Goal: Task Accomplishment & Management: Manage account settings

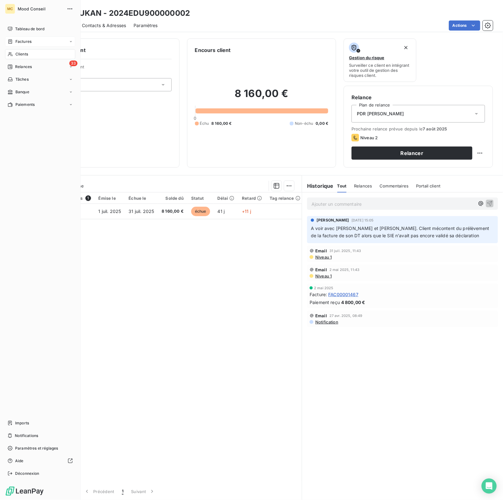
click at [39, 38] on div "Factures" at bounding box center [40, 42] width 70 height 10
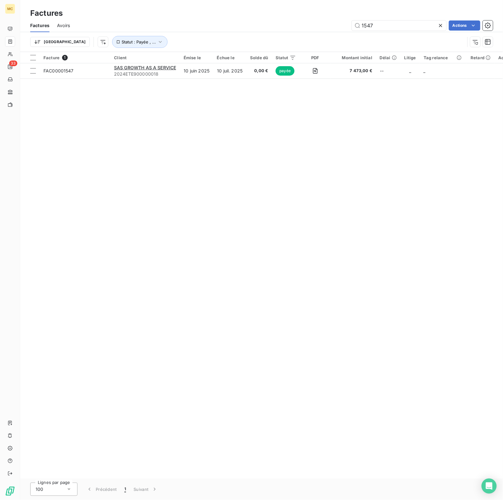
drag, startPoint x: 401, startPoint y: 23, endPoint x: 243, endPoint y: 40, distance: 158.8
click at [243, 40] on div "Factures Avoirs 1547 Actions Trier Statut : Payée , ..." at bounding box center [261, 35] width 483 height 33
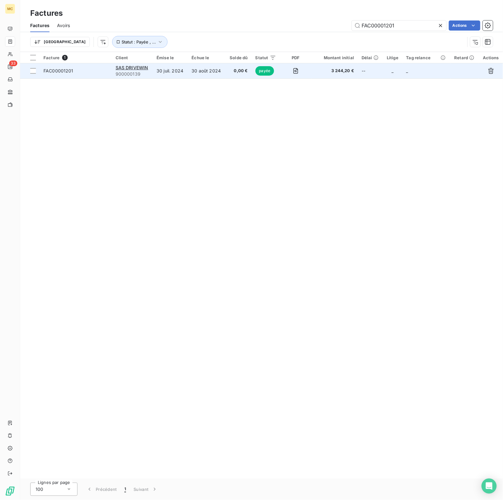
type input "FAC00001201"
click at [217, 73] on td "30 août 2024" at bounding box center [207, 70] width 38 height 15
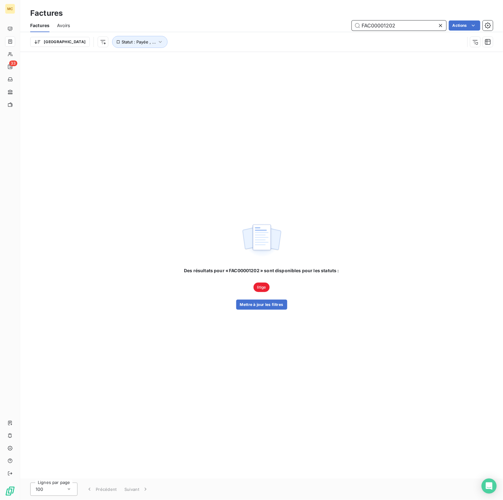
drag, startPoint x: 418, startPoint y: 25, endPoint x: 223, endPoint y: 32, distance: 194.9
click at [223, 32] on div "Factures Avoirs FAC00001202 Actions Trier Statut : Payée , ..." at bounding box center [261, 35] width 483 height 33
type input "pando"
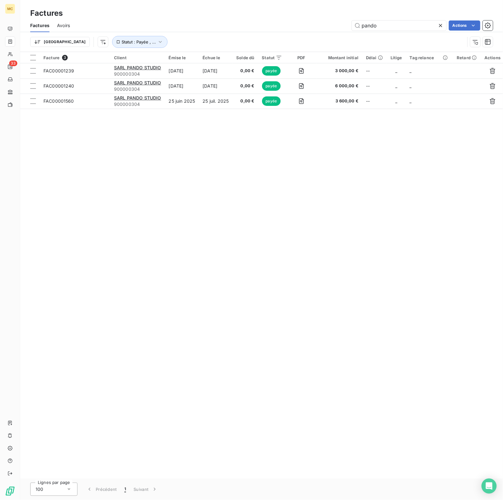
drag, startPoint x: 124, startPoint y: 216, endPoint x: 124, endPoint y: 150, distance: 66.5
click at [124, 216] on div "Facture 3 Client Émise le Échue le Solde dû Statut PDF Montant initial Délai Li…" at bounding box center [261, 265] width 483 height 427
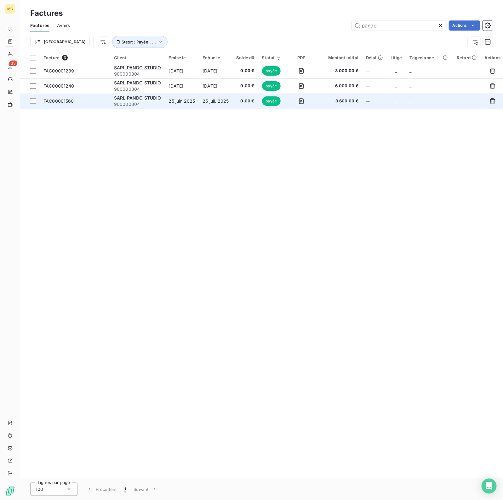
click at [85, 95] on td "FAC00001560" at bounding box center [75, 101] width 71 height 15
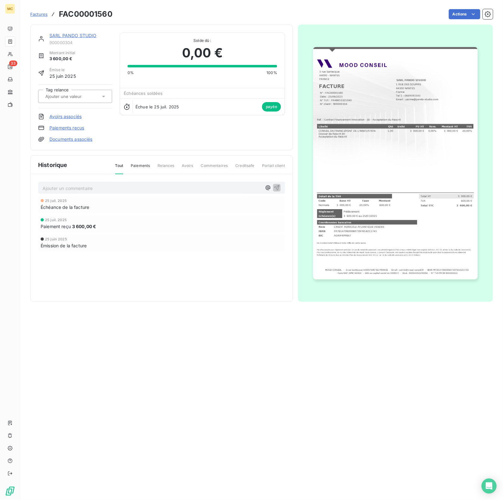
click at [70, 115] on link "Avoirs associés" at bounding box center [65, 116] width 32 height 6
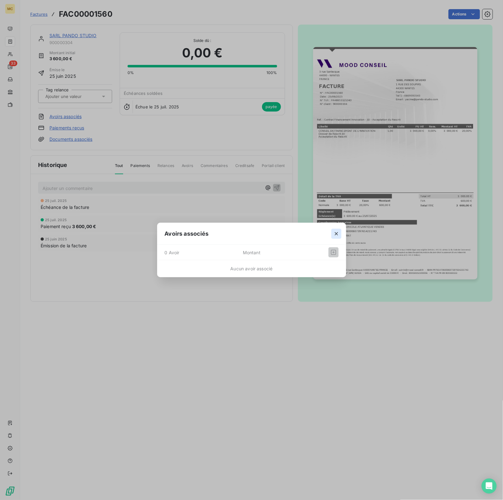
click at [335, 232] on icon "button" at bounding box center [336, 233] width 3 height 3
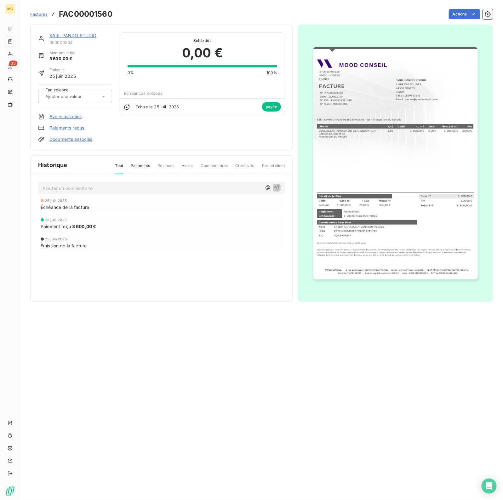
click at [72, 125] on link "Paiements reçus" at bounding box center [66, 128] width 35 height 6
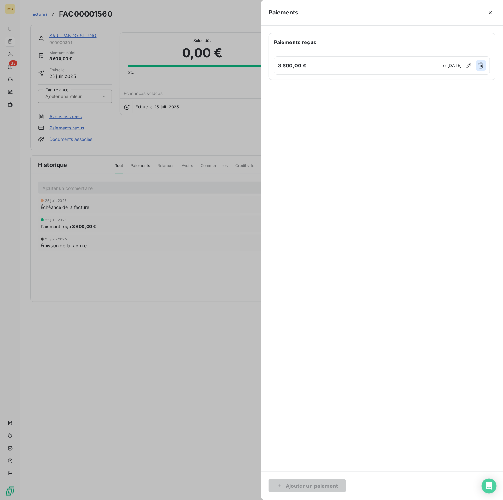
click at [479, 66] on icon "button" at bounding box center [481, 66] width 6 height 6
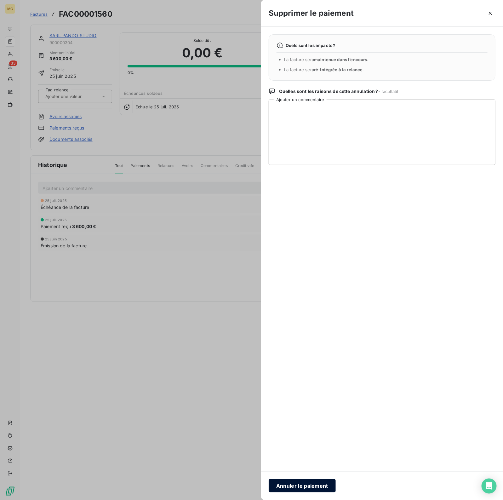
click at [290, 487] on button "Annuler le paiement" at bounding box center [302, 485] width 67 height 13
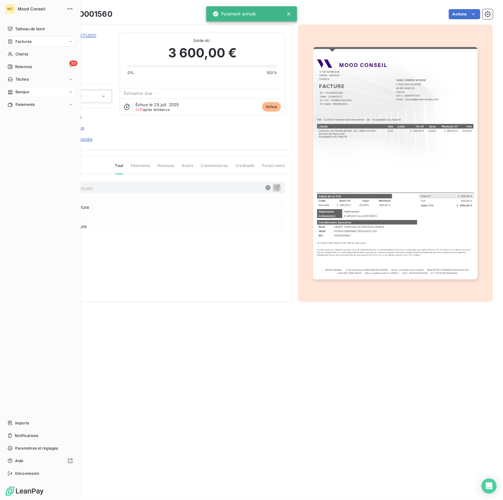
click at [32, 92] on div "Banque" at bounding box center [40, 92] width 70 height 10
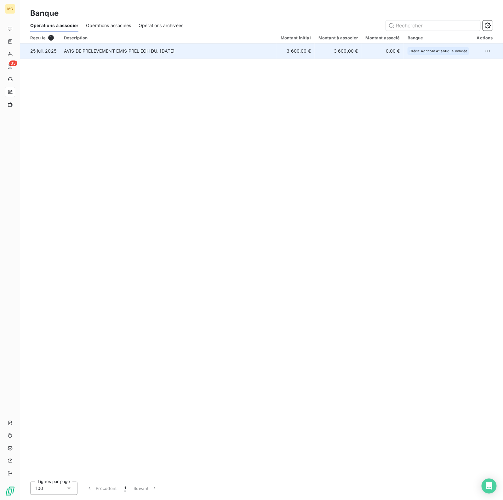
click at [292, 49] on td "3 600,00 €" at bounding box center [296, 50] width 38 height 15
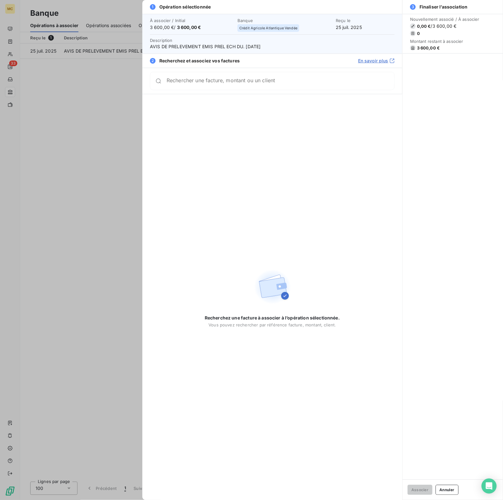
click at [68, 138] on div at bounding box center [251, 250] width 503 height 500
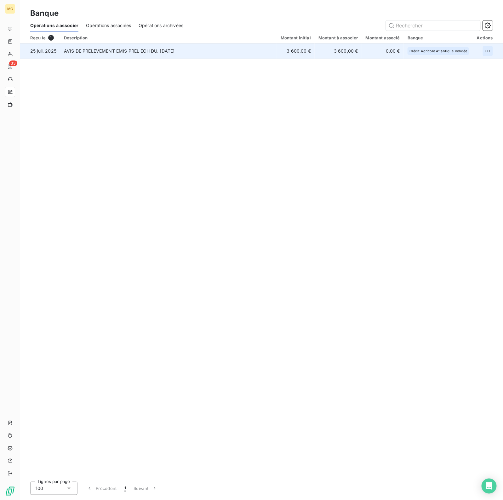
click at [486, 51] on html "MC 33 Banque Opérations à associer Opérations associées Opérations archivées Re…" at bounding box center [251, 250] width 503 height 500
click at [476, 62] on div "Archiver l’opération" at bounding box center [466, 65] width 49 height 10
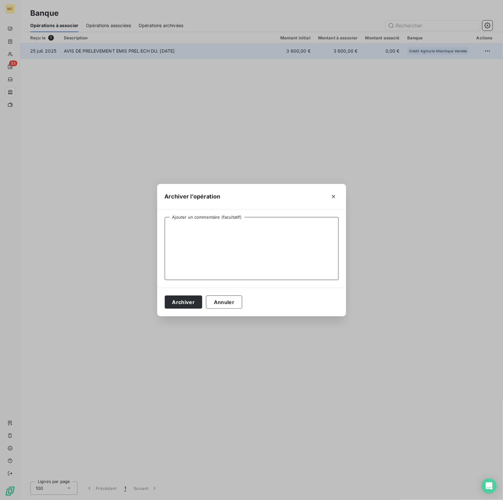
click at [222, 253] on textarea "Ajouter un commentaire (facultatif)" at bounding box center [252, 248] width 174 height 63
type textarea "PANDO STUDIO - Prélèvement refusé"
click at [187, 303] on button "Archiver" at bounding box center [184, 302] width 38 height 13
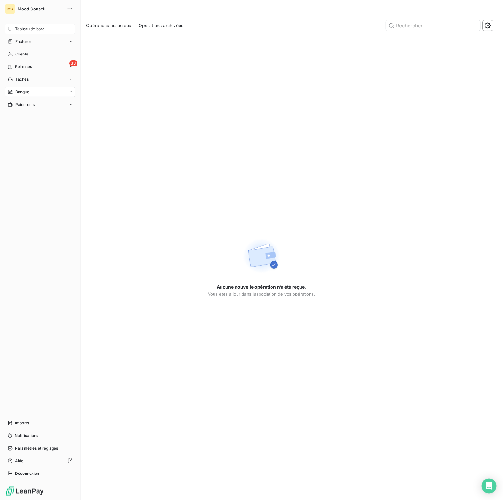
click at [17, 27] on span "Tableau de bord" at bounding box center [29, 29] width 29 height 6
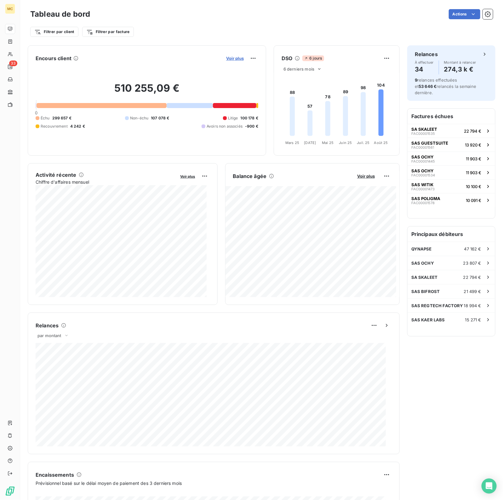
click at [227, 56] on span "Voir plus" at bounding box center [235, 58] width 18 height 5
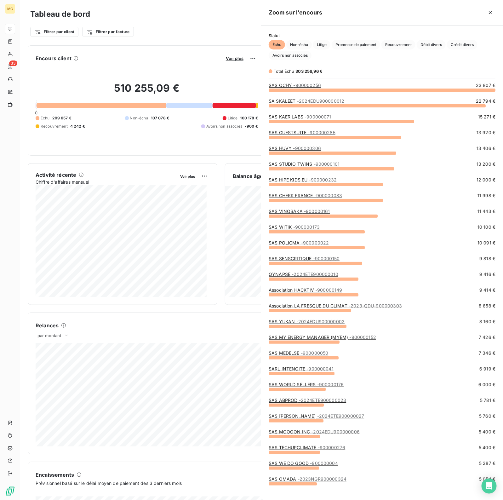
scroll to position [404, 236]
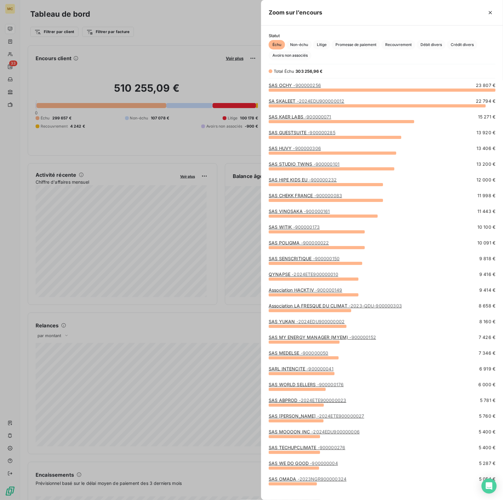
click at [184, 45] on div at bounding box center [251, 250] width 503 height 500
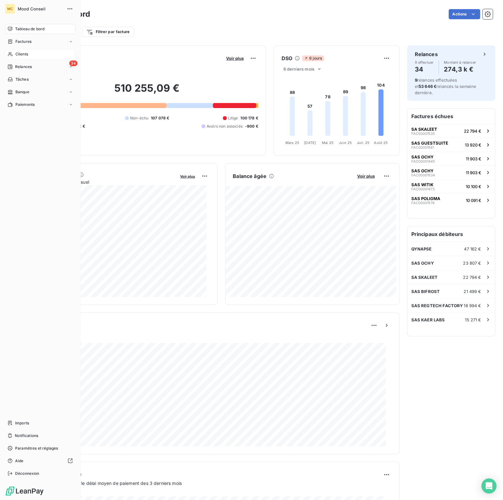
click at [22, 55] on span "Clients" at bounding box center [21, 54] width 13 height 6
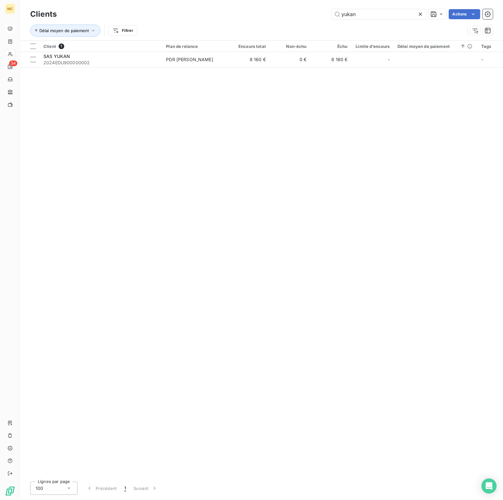
drag, startPoint x: 369, startPoint y: 15, endPoint x: 313, endPoint y: 19, distance: 56.9
click at [313, 19] on div "yukan Actions" at bounding box center [278, 14] width 429 height 10
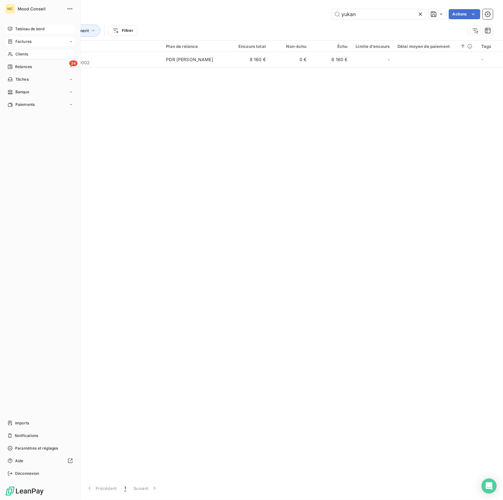
click at [25, 43] on span "Factures" at bounding box center [23, 42] width 16 height 6
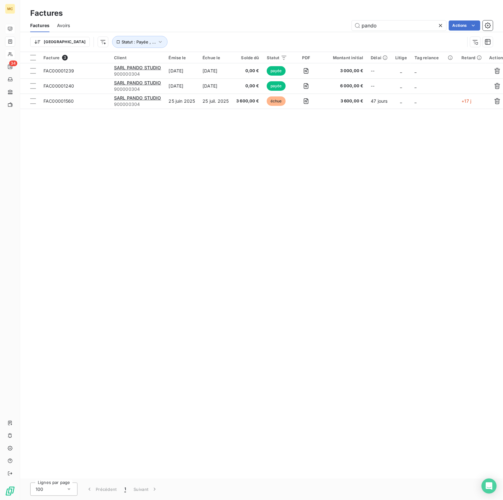
drag, startPoint x: 393, startPoint y: 23, endPoint x: 329, endPoint y: 33, distance: 65.1
click at [329, 33] on div "Factures Avoirs pando Actions Trier Statut : Payée , ..." at bounding box center [261, 35] width 483 height 33
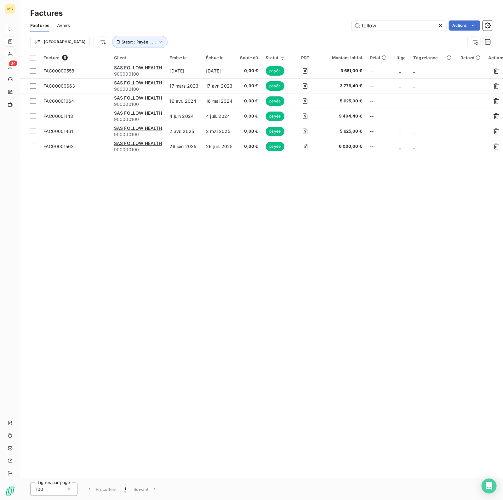
type input "follow"
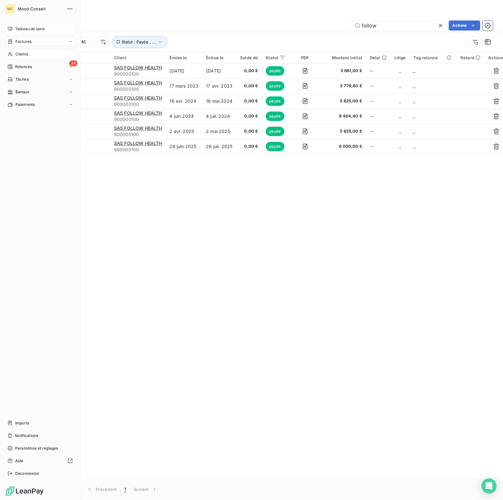
click at [16, 53] on span "Clients" at bounding box center [21, 54] width 13 height 6
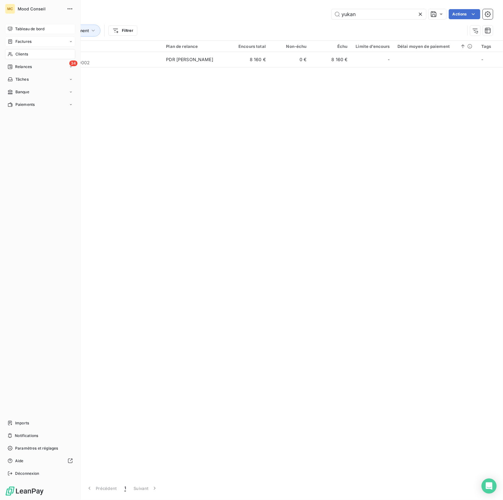
click at [31, 38] on div "Factures" at bounding box center [40, 42] width 70 height 10
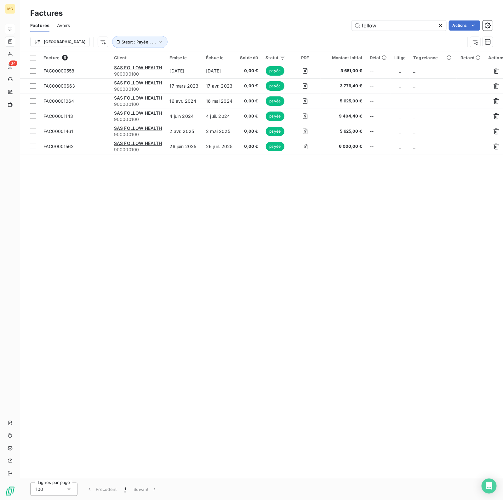
drag, startPoint x: 404, startPoint y: 24, endPoint x: 276, endPoint y: 25, distance: 127.6
click at [370, 25] on input "follow" at bounding box center [399, 25] width 95 height 10
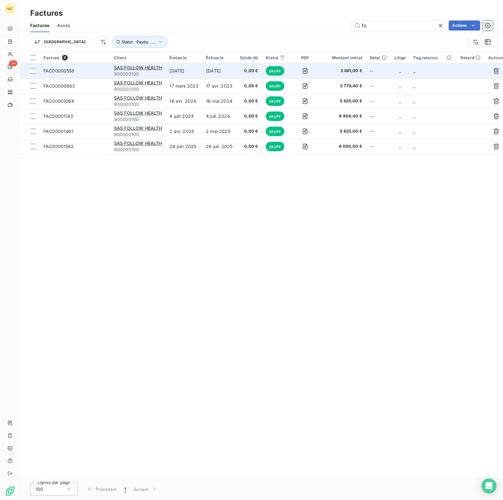
type input "f"
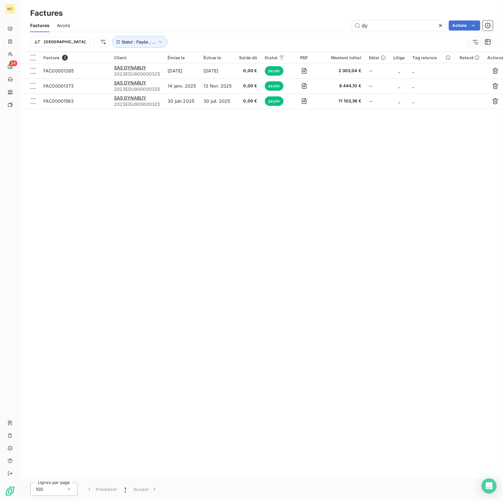
type input "d"
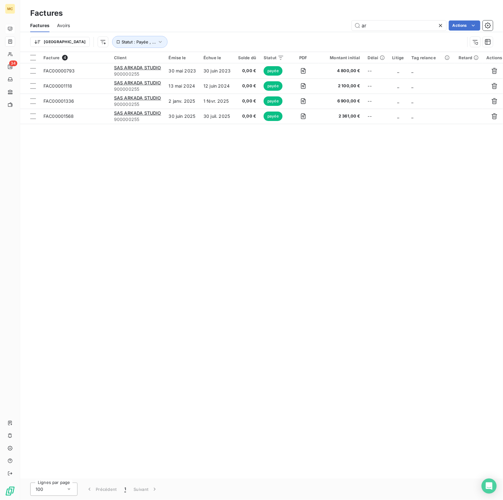
type input "a"
type input "d"
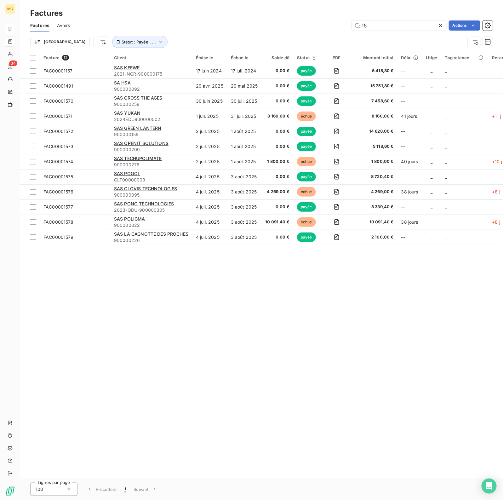
type input "1"
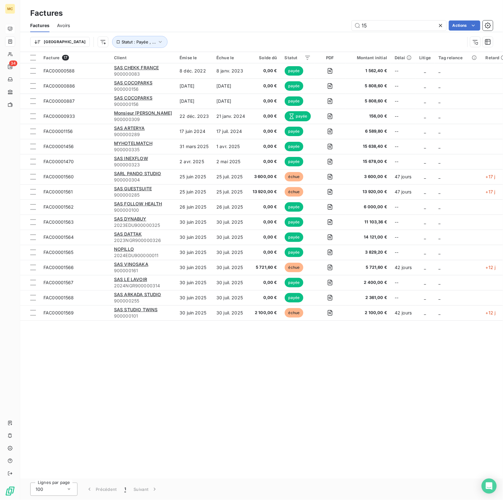
type input "1"
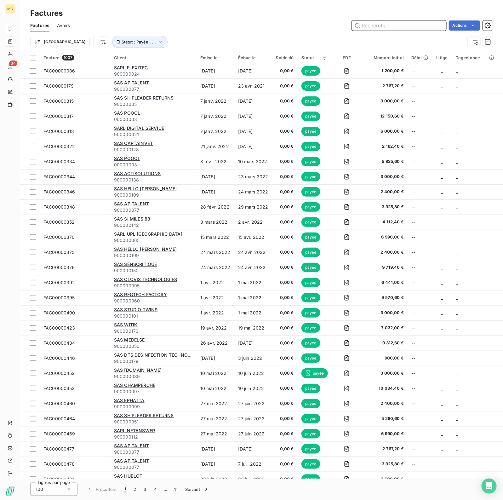
click at [388, 23] on input "text" at bounding box center [399, 25] width 95 height 10
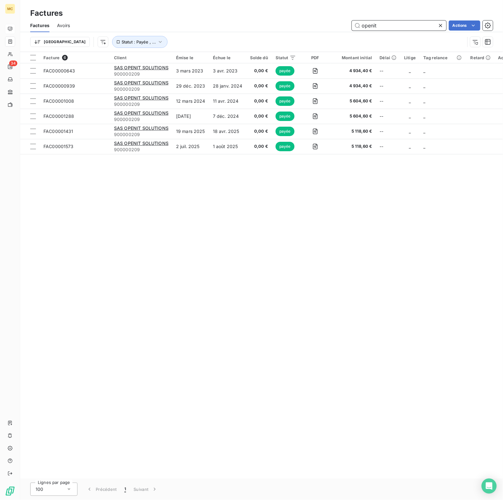
drag, startPoint x: 390, startPoint y: 27, endPoint x: 376, endPoint y: 27, distance: 14.2
click at [377, 27] on input "openit" at bounding box center [399, 25] width 95 height 10
drag, startPoint x: 349, startPoint y: 35, endPoint x: 342, endPoint y: 35, distance: 6.3
click at [342, 35] on div "Factures Avoirs openit Actions Trier Statut : Payée , ..." at bounding box center [261, 35] width 483 height 33
type input "t"
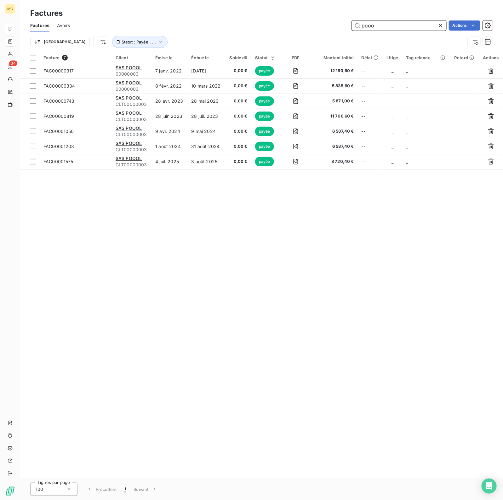
type input "pooo"
click at [443, 25] on icon at bounding box center [441, 25] width 6 height 6
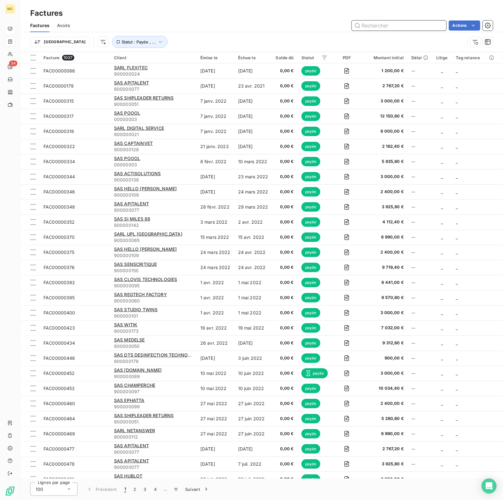
click at [374, 28] on input "text" at bounding box center [399, 25] width 95 height 10
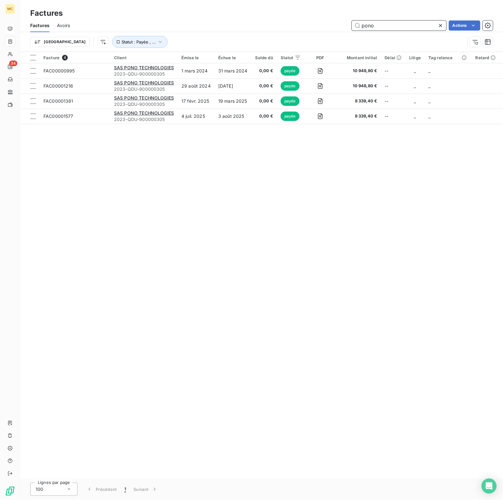
drag, startPoint x: 391, startPoint y: 26, endPoint x: 315, endPoint y: 27, distance: 76.0
click at [315, 27] on div "pono Actions" at bounding box center [286, 25] width 416 height 10
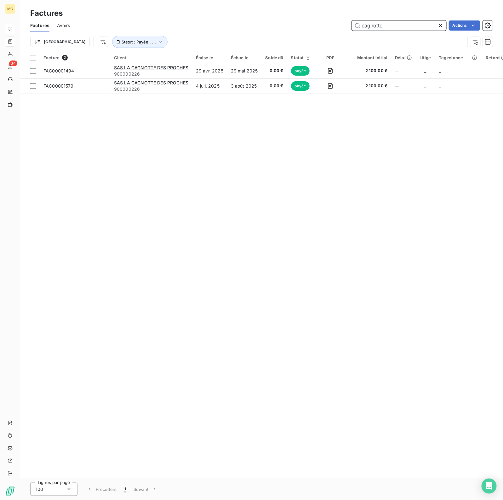
drag, startPoint x: 412, startPoint y: 23, endPoint x: 292, endPoint y: 41, distance: 121.2
click at [292, 41] on div "Factures Avoirs cagnotte Actions Trier Statut : Payée , ..." at bounding box center [261, 35] width 483 height 33
click at [406, 27] on input "cagnotte" at bounding box center [399, 25] width 95 height 10
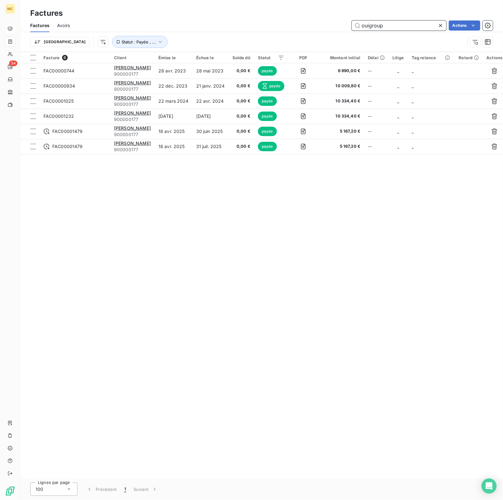
type input "ouigroup"
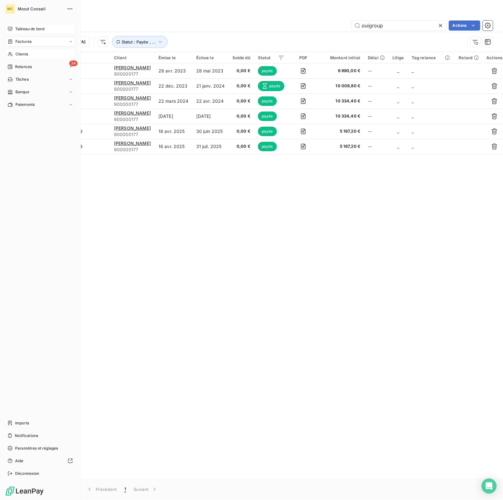
click at [20, 54] on span "Clients" at bounding box center [21, 54] width 13 height 6
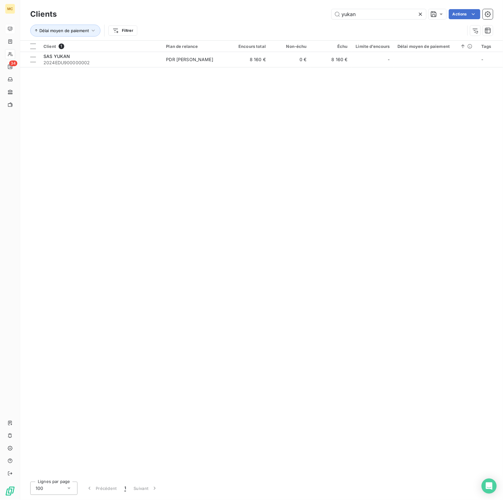
drag, startPoint x: 377, startPoint y: 12, endPoint x: 232, endPoint y: 20, distance: 145.2
click at [232, 20] on div "Clients yukan Actions" at bounding box center [261, 14] width 463 height 13
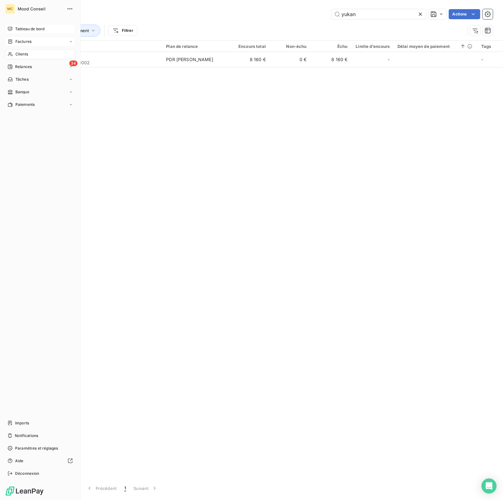
click at [6, 41] on div "Factures" at bounding box center [40, 42] width 70 height 10
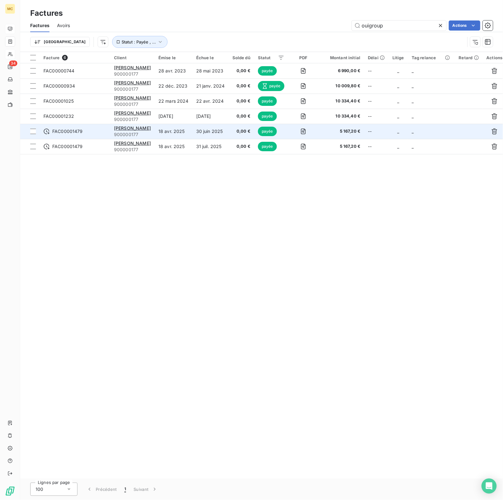
click at [261, 130] on span "payée" at bounding box center [267, 131] width 19 height 9
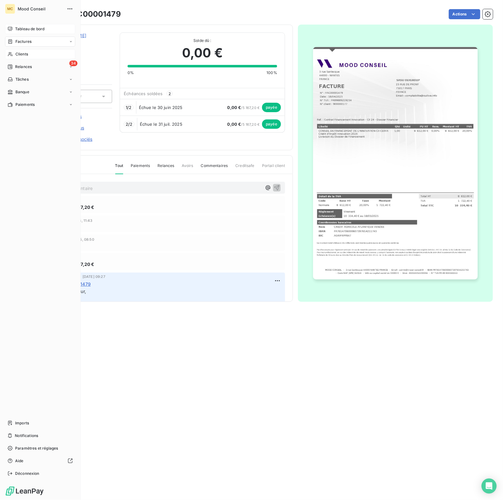
click at [14, 30] on div "Tableau de bord" at bounding box center [40, 29] width 70 height 10
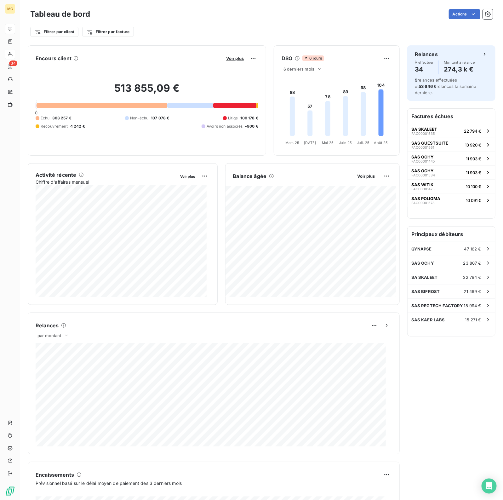
click at [234, 20] on div "Tableau de bord Actions" at bounding box center [261, 14] width 463 height 13
click at [226, 60] on span "Voir plus" at bounding box center [235, 58] width 18 height 5
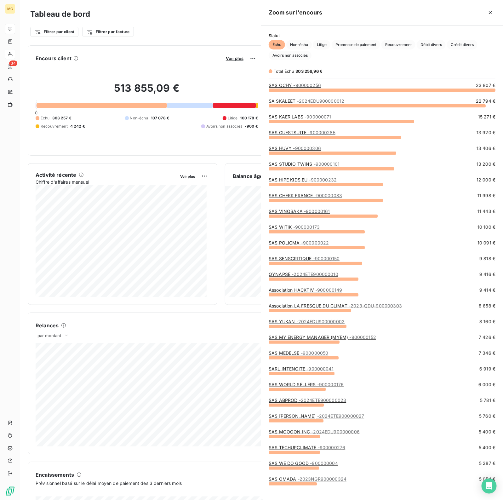
scroll to position [404, 236]
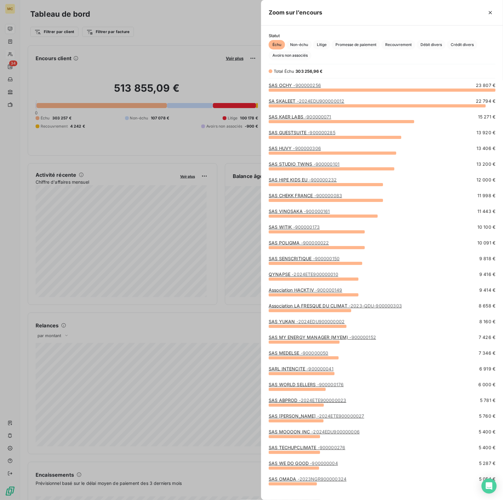
click at [184, 42] on div at bounding box center [251, 250] width 503 height 500
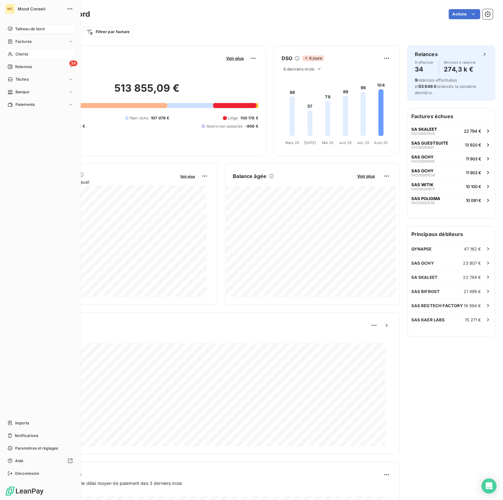
click at [17, 56] on span "Clients" at bounding box center [21, 54] width 13 height 6
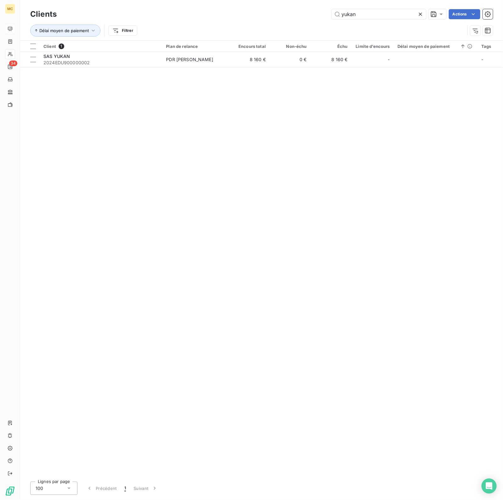
drag, startPoint x: 363, startPoint y: 15, endPoint x: 325, endPoint y: 22, distance: 38.8
click at [325, 22] on div "Clients yukan Actions Délai moyen de paiement Filtrer" at bounding box center [261, 24] width 463 height 33
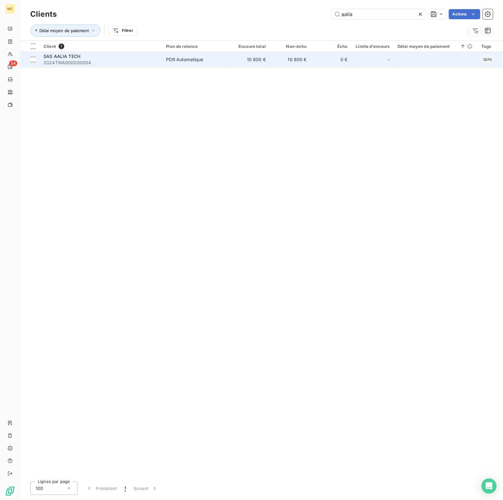
type input "aalia"
click at [325, 62] on td "0 €" at bounding box center [331, 59] width 41 height 15
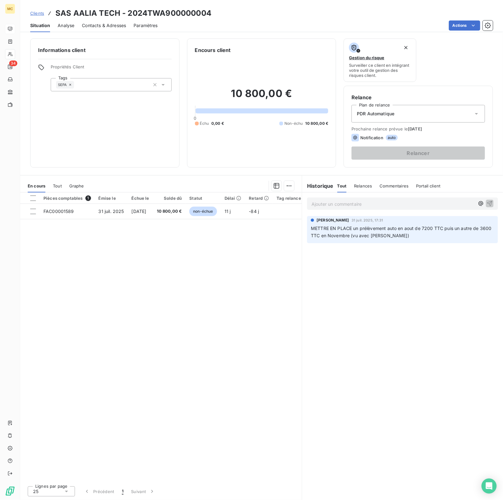
click at [406, 112] on div "PDR Automatique" at bounding box center [419, 114] width 134 height 18
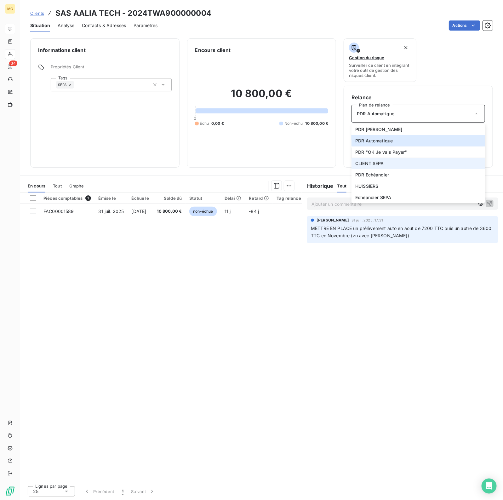
click at [404, 165] on li "CLIENT SEPA" at bounding box center [419, 163] width 134 height 11
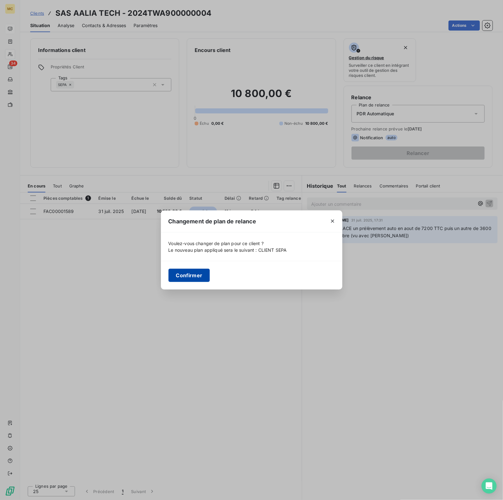
click at [182, 278] on button "Confirmer" at bounding box center [190, 275] width 42 height 13
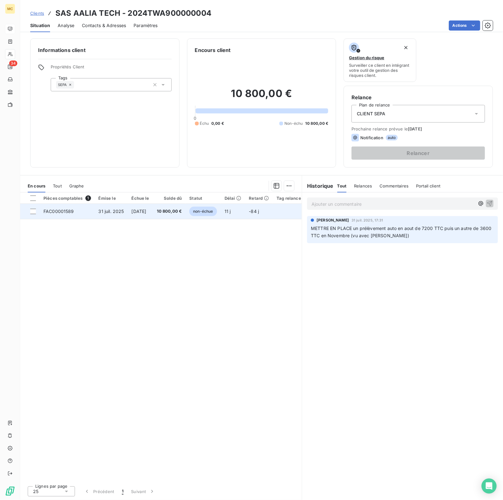
click at [193, 212] on td "non-échue" at bounding box center [203, 211] width 35 height 15
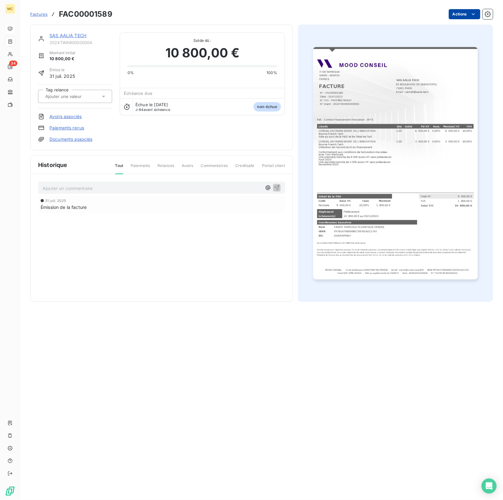
click at [464, 17] on html "MC 34 Factures FAC00001589 Actions SAS AALIA TECH 2024TWA900000004 Montant init…" at bounding box center [251, 250] width 503 height 500
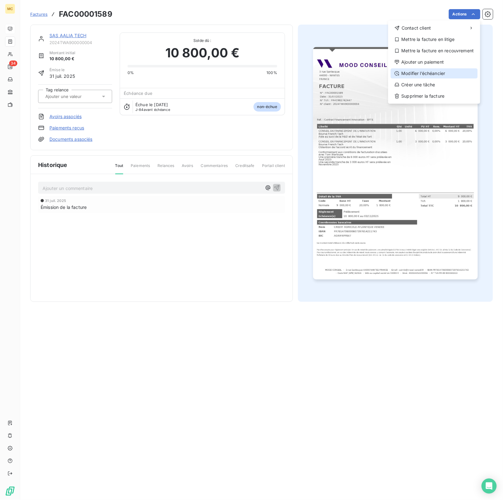
click at [445, 72] on div "Modifier l’échéancier" at bounding box center [434, 73] width 87 height 10
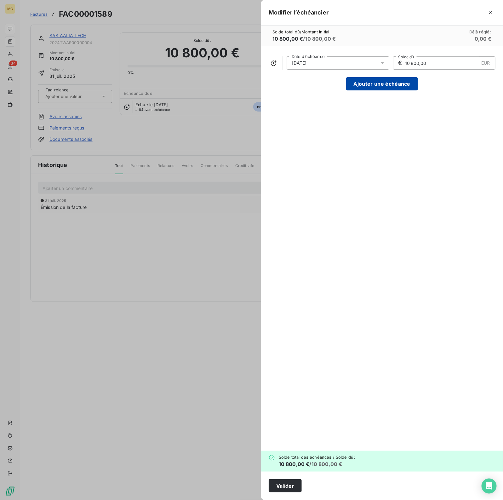
click at [372, 85] on button "Ajouter une échéance" at bounding box center [382, 83] width 72 height 13
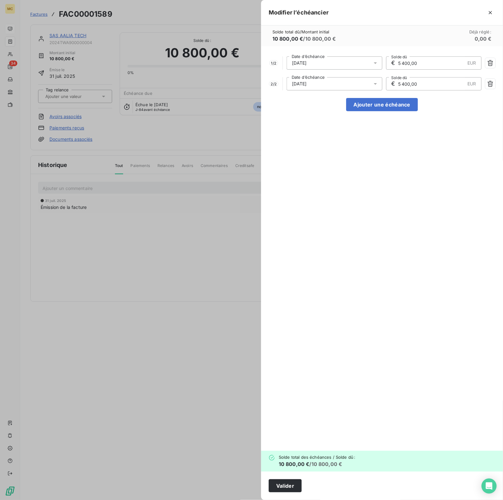
click at [328, 61] on div "[DATE]" at bounding box center [335, 62] width 96 height 13
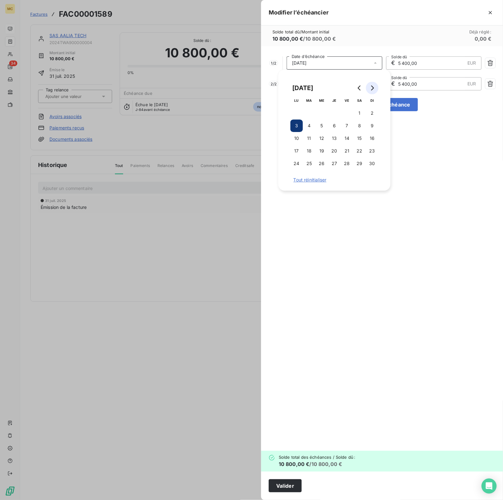
click at [374, 89] on icon "Go to next month" at bounding box center [372, 87] width 5 height 5
click at [364, 87] on button "Go to previous month" at bounding box center [360, 88] width 13 height 13
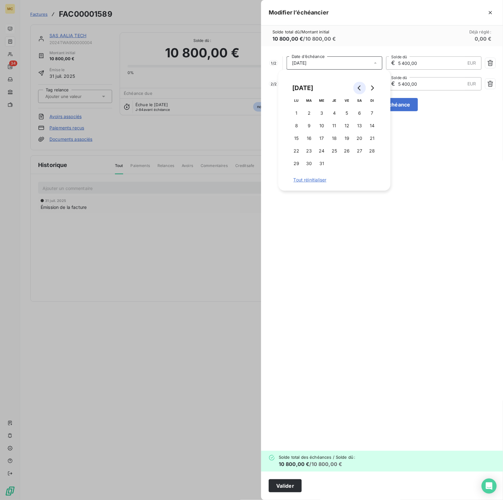
click at [364, 87] on button "Go to previous month" at bounding box center [360, 88] width 13 height 13
click at [323, 139] on button "13" at bounding box center [322, 138] width 13 height 13
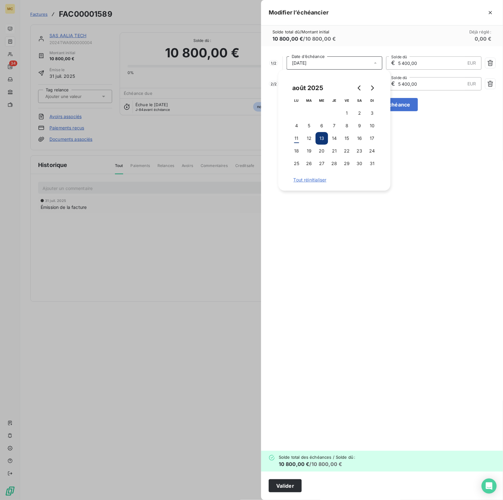
click at [418, 195] on div "1 / 2 [DATE] Date d’échéance € 5 400,00 EUR Solde dû 2 / 2 [DATE] Date d’échéan…" at bounding box center [382, 248] width 242 height 405
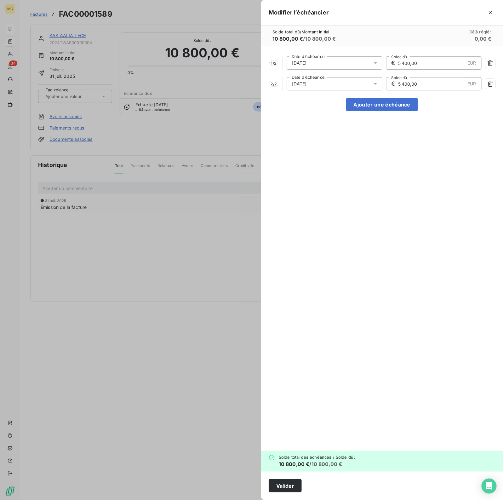
drag, startPoint x: 429, startPoint y: 63, endPoint x: 393, endPoint y: 63, distance: 35.6
click at [393, 63] on div "€ 5 400,00 EUR Solde dû" at bounding box center [434, 62] width 96 height 13
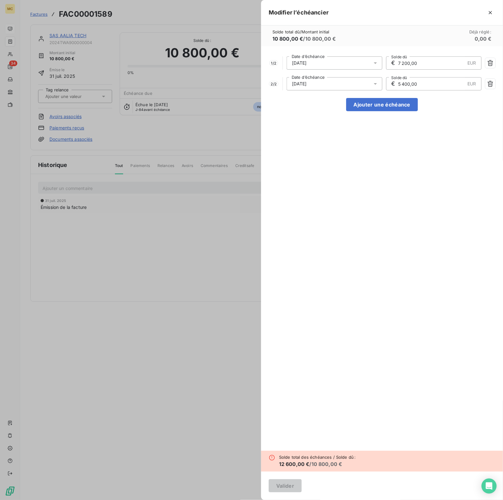
type input "7 200,00"
click at [355, 278] on div "1 / 2 [DATE] Date d’échéance € 7 200,00 EUR Solde dû 2 / 2 [DATE] Date d’échéan…" at bounding box center [382, 248] width 242 height 405
drag, startPoint x: 427, startPoint y: 82, endPoint x: 391, endPoint y: 84, distance: 36.0
click at [391, 84] on div "€ 5 400,00 EUR Solde dû" at bounding box center [434, 83] width 96 height 13
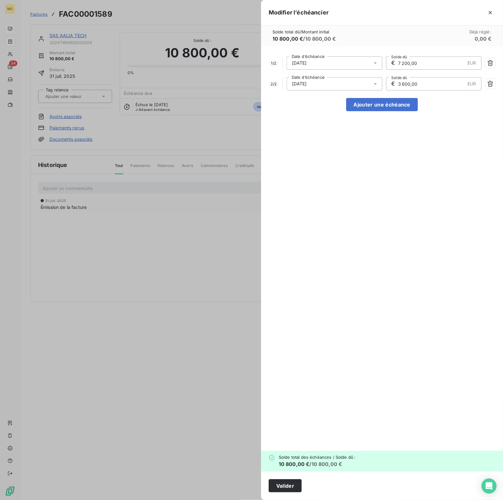
type input "3 600,00"
click at [380, 175] on div "1 / 2 [DATE] Date d’échéance € 7 200,00 EUR Solde dû 2 / 2 [DATE] Date d’échéan…" at bounding box center [382, 248] width 242 height 405
click at [330, 84] on div "[DATE]" at bounding box center [335, 83] width 96 height 13
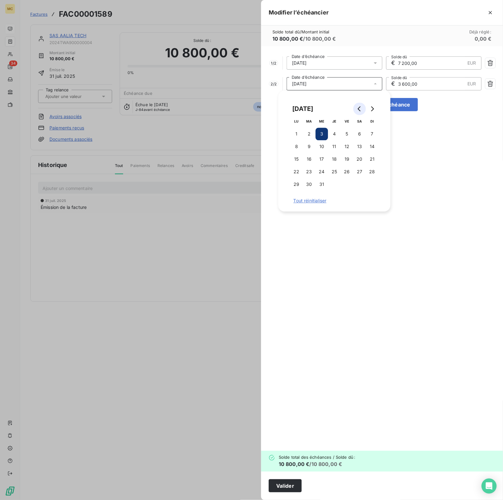
click at [360, 110] on icon "Go to previous month" at bounding box center [359, 109] width 5 height 5
click at [357, 159] on button "15" at bounding box center [360, 159] width 13 height 13
click at [333, 161] on button "13" at bounding box center [334, 159] width 13 height 13
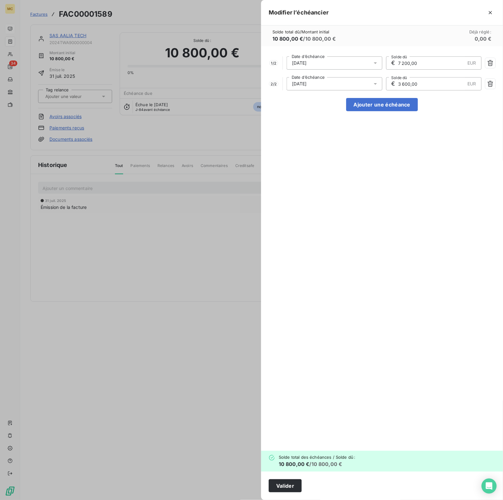
click at [464, 205] on div "1 / 2 [DATE] Date d’échéance € 7 200,00 EUR Solde dû 2 / 2 [DATE] Date d’échéan…" at bounding box center [382, 248] width 242 height 405
click at [287, 488] on button "Valider" at bounding box center [285, 485] width 33 height 13
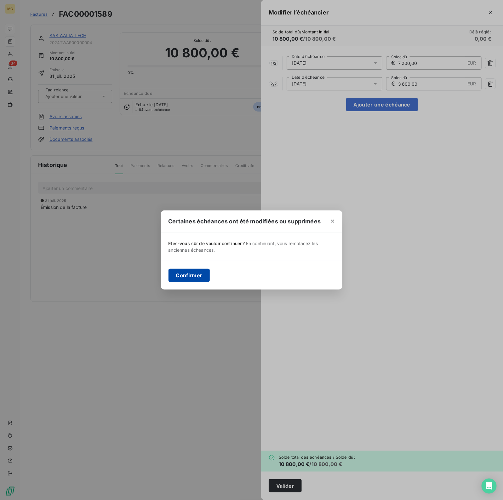
click at [194, 280] on button "Confirmer" at bounding box center [190, 275] width 42 height 13
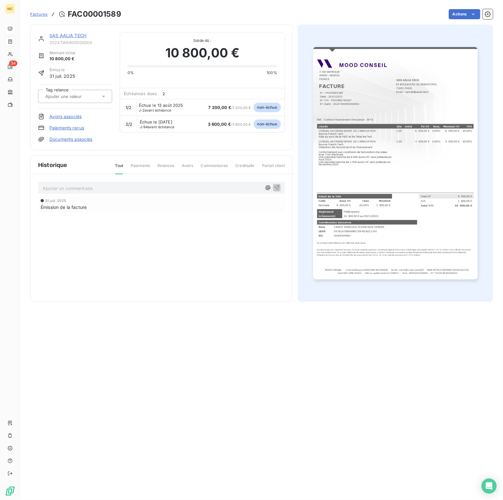
click at [83, 137] on link "Documents associés" at bounding box center [70, 139] width 43 height 6
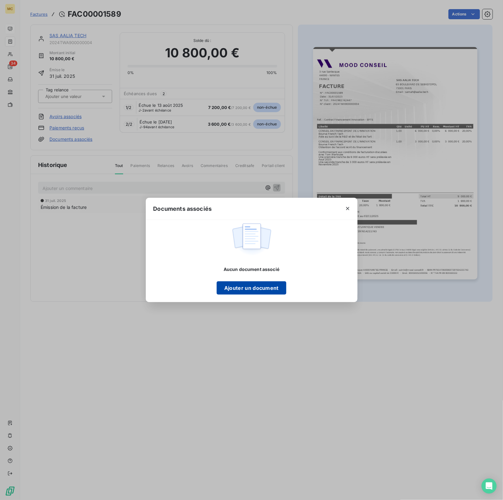
click at [269, 291] on button "Ajouter un document" at bounding box center [252, 287] width 70 height 13
click at [330, 359] on div "Documents associés Aucun document associé Ajouter un document" at bounding box center [251, 250] width 503 height 500
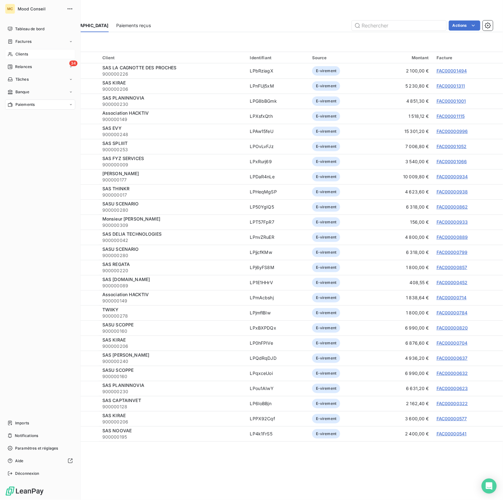
click at [15, 55] on div "Clients" at bounding box center [40, 54] width 70 height 10
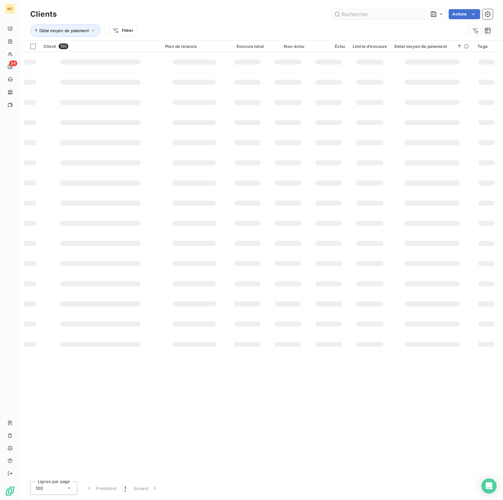
click at [357, 12] on input "text" at bounding box center [379, 14] width 95 height 10
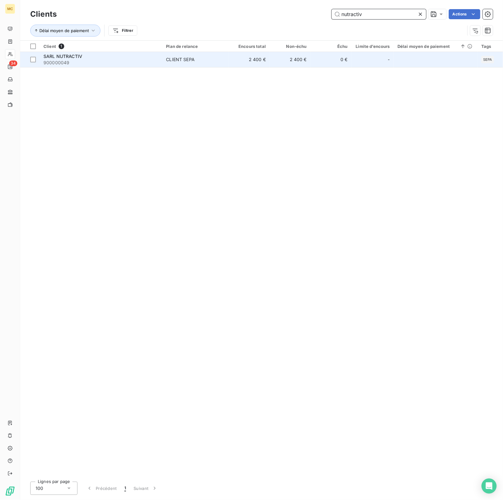
type input "nutractiv"
click at [309, 57] on td "2 400 €" at bounding box center [290, 59] width 41 height 15
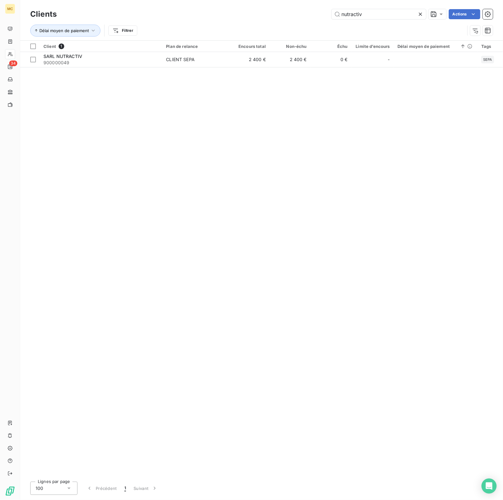
drag, startPoint x: 368, startPoint y: 9, endPoint x: 295, endPoint y: 9, distance: 72.8
click at [295, 9] on div "nutractiv Actions" at bounding box center [278, 14] width 429 height 10
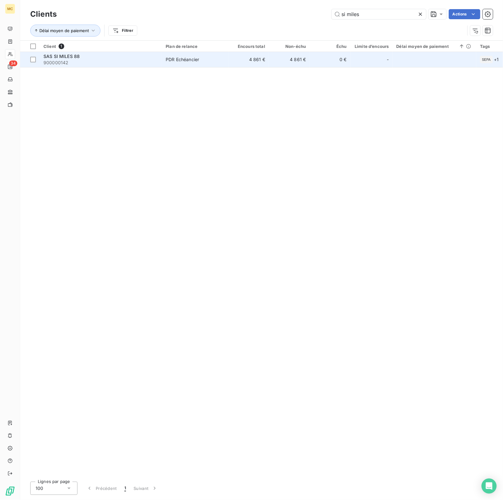
type input "si miles"
click at [289, 62] on td "4 861 €" at bounding box center [289, 59] width 41 height 15
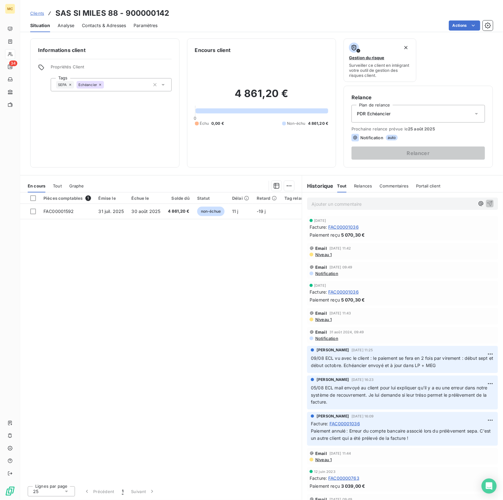
click at [389, 115] on span "PDR Echéancier" at bounding box center [374, 114] width 34 height 6
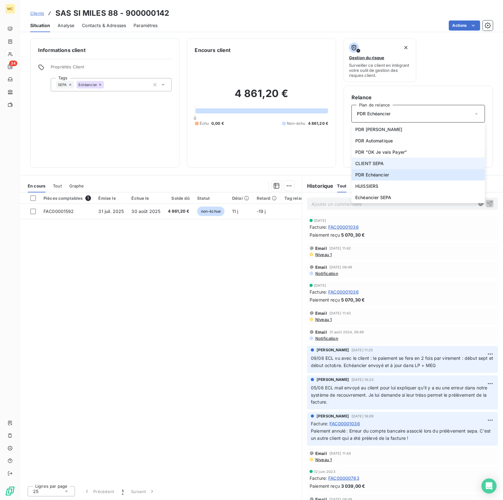
click at [399, 163] on li "CLIENT SEPA" at bounding box center [419, 163] width 134 height 11
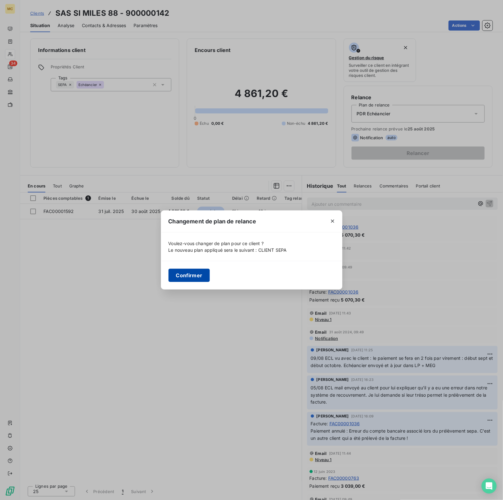
click at [190, 280] on button "Confirmer" at bounding box center [190, 275] width 42 height 13
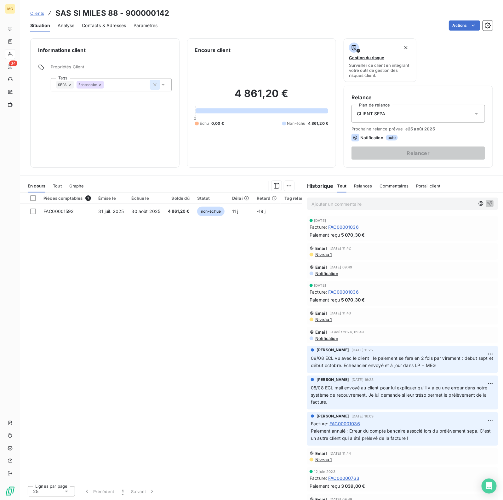
click at [154, 85] on icon "button" at bounding box center [154, 84] width 3 height 3
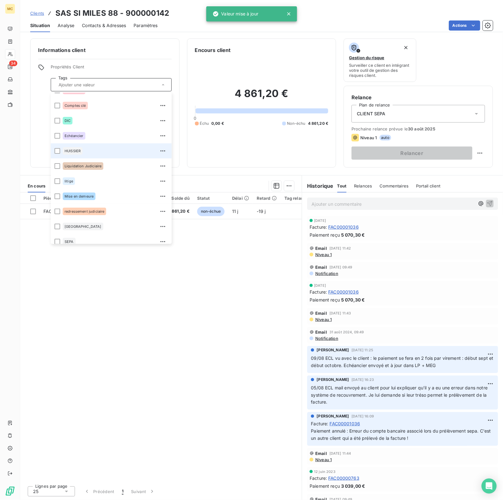
scroll to position [15, 0]
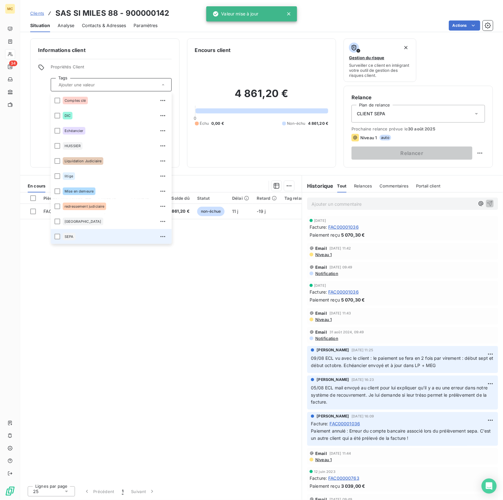
click at [88, 237] on div "SEPA" at bounding box center [115, 237] width 105 height 10
click at [155, 353] on div "Pièces comptables 1 Émise le Échue le Solde dû Statut Délai Retard Tag relance …" at bounding box center [161, 337] width 282 height 289
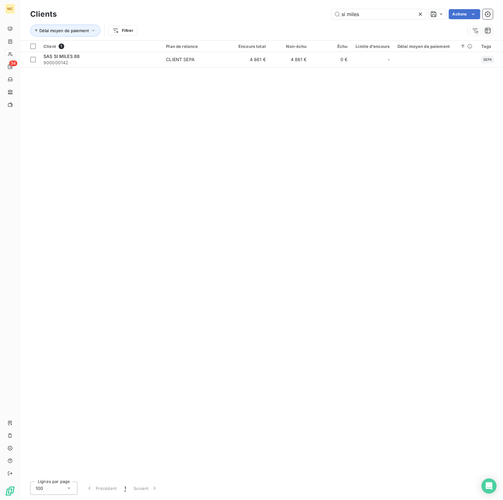
click at [422, 14] on icon at bounding box center [421, 14] width 6 height 6
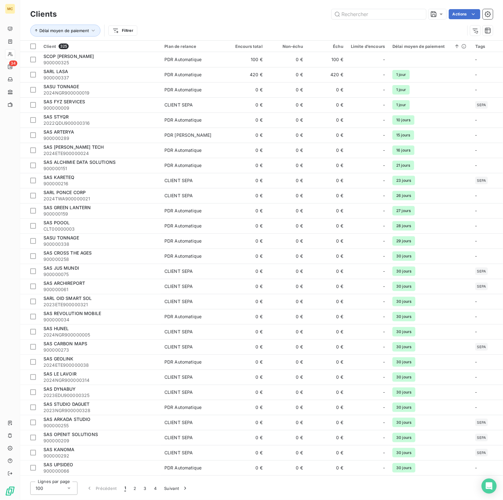
click at [293, 31] on div "Délai moyen de paiement Filtrer" at bounding box center [247, 31] width 435 height 12
click at [389, 15] on input "text" at bounding box center [379, 14] width 95 height 10
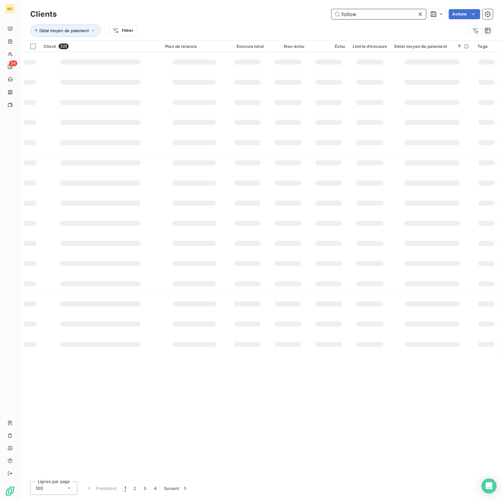
type input "follow"
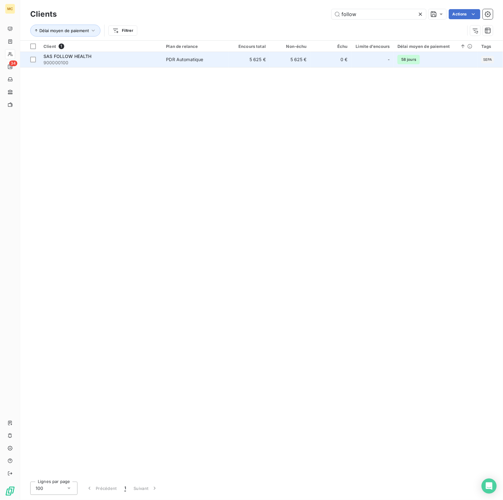
click at [267, 65] on td "5 625 €" at bounding box center [249, 59] width 41 height 15
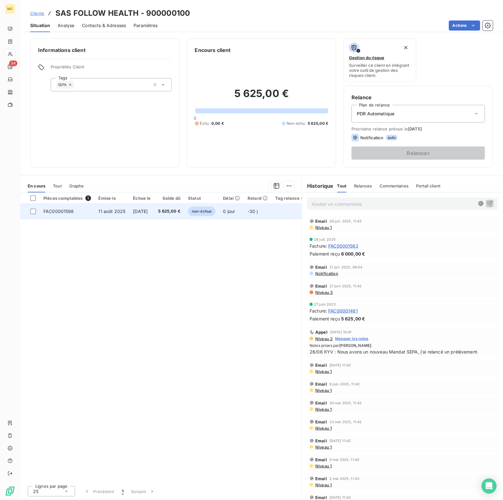
click at [154, 210] on td "10 sept. 2025" at bounding box center [141, 211] width 25 height 15
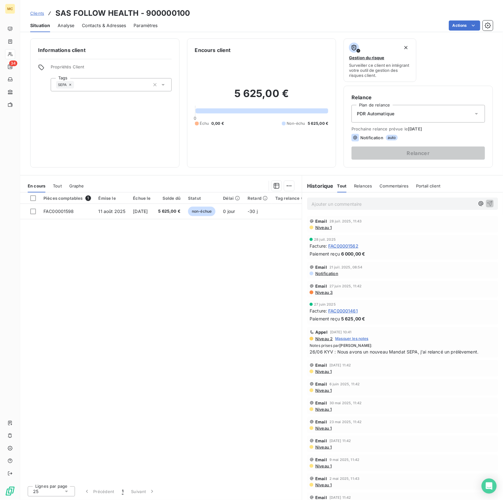
click at [391, 112] on span "PDR Automatique" at bounding box center [376, 114] width 38 height 6
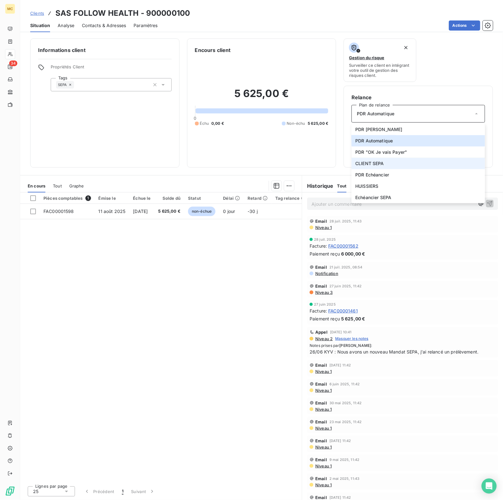
click at [396, 166] on li "CLIENT SEPA" at bounding box center [419, 163] width 134 height 11
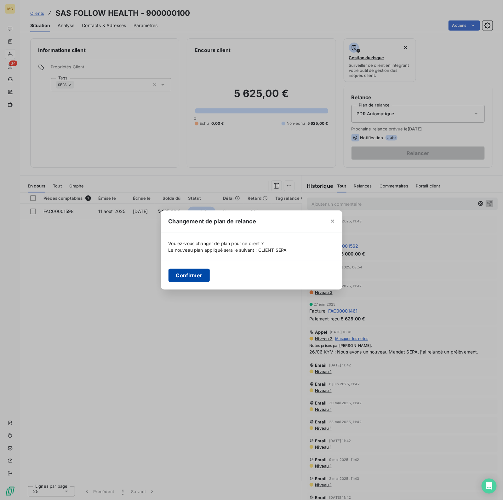
click at [192, 277] on button "Confirmer" at bounding box center [190, 275] width 42 height 13
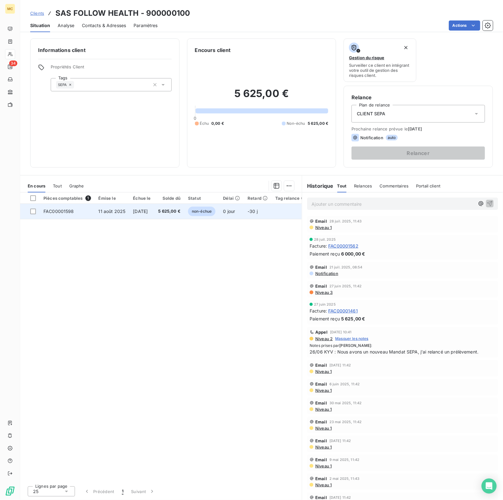
click at [148, 211] on span "10 sept. 2025" at bounding box center [140, 211] width 15 height 5
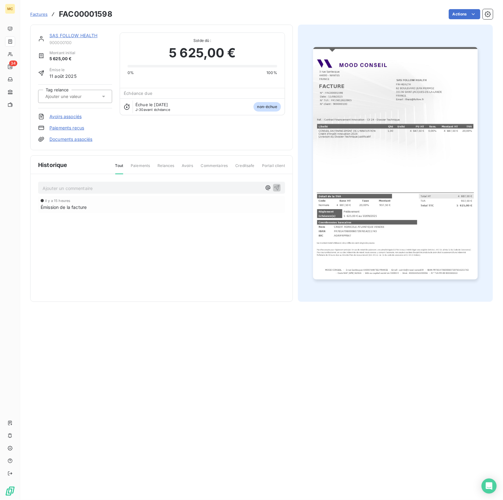
click at [411, 181] on img "button" at bounding box center [395, 163] width 164 height 233
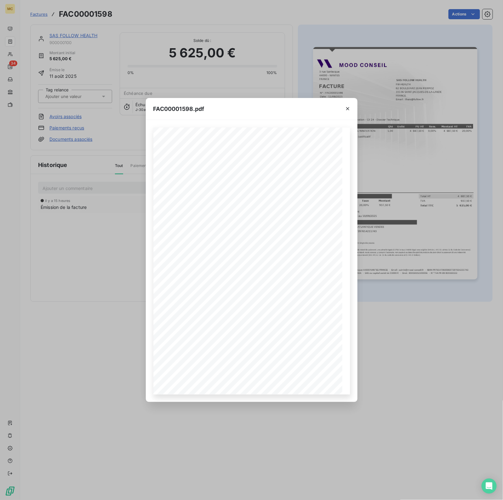
click at [411, 287] on div "FAC00001598.pdf MOOD CONSEIL - 3 rue Sanlecque 44000 NANTES FRANCE - Email : ad…" at bounding box center [251, 250] width 503 height 500
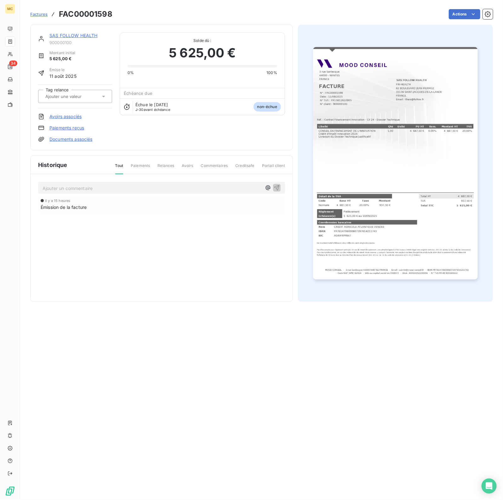
click at [399, 358] on section "Factures FAC00001598 Actions SAS FOLLOW HEALTH 900000100 Montant initial 5 625,…" at bounding box center [261, 250] width 483 height 500
drag, startPoint x: 193, startPoint y: 284, endPoint x: 185, endPoint y: 261, distance: 24.4
click at [193, 284] on div "Historique Tout Paiements Relances Avoirs Commentaires Creditsafe Portail clien…" at bounding box center [162, 229] width 262 height 146
